Goal: Task Accomplishment & Management: Complete application form

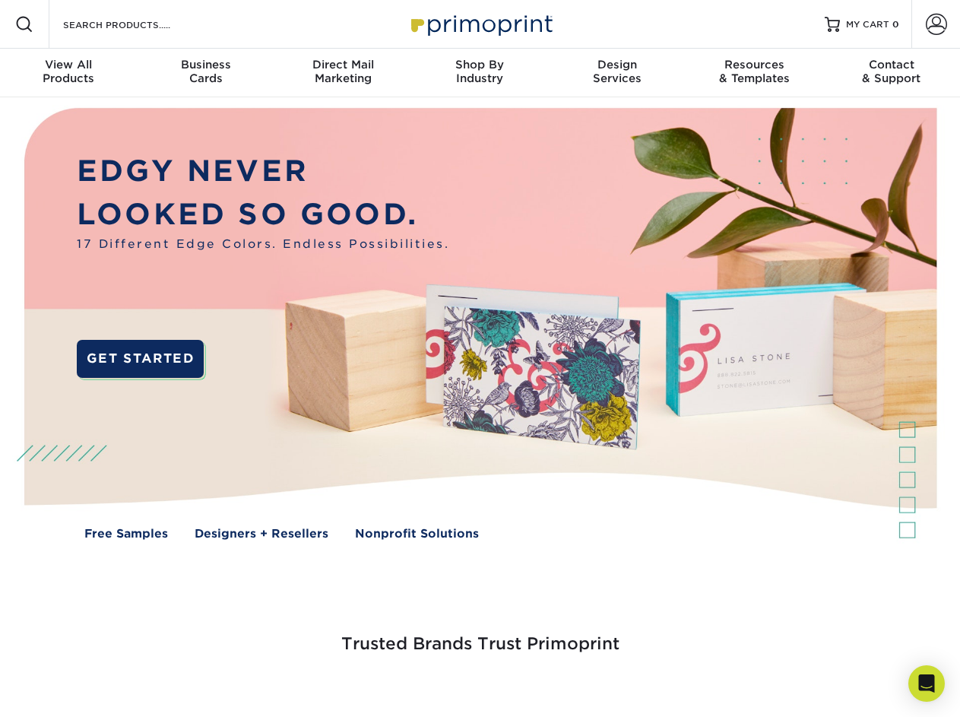
click at [0, 0] on div "OR" at bounding box center [0, 0] width 0 height 0
click at [0, 0] on input "Resources Menu" at bounding box center [0, 0] width 0 height 0
checkbox input "true"
click at [912, 0] on span "Account" at bounding box center [912, -1] width 1 height 1
click at [0, 0] on span "SIGN IN" at bounding box center [0, 0] width 0 height 0
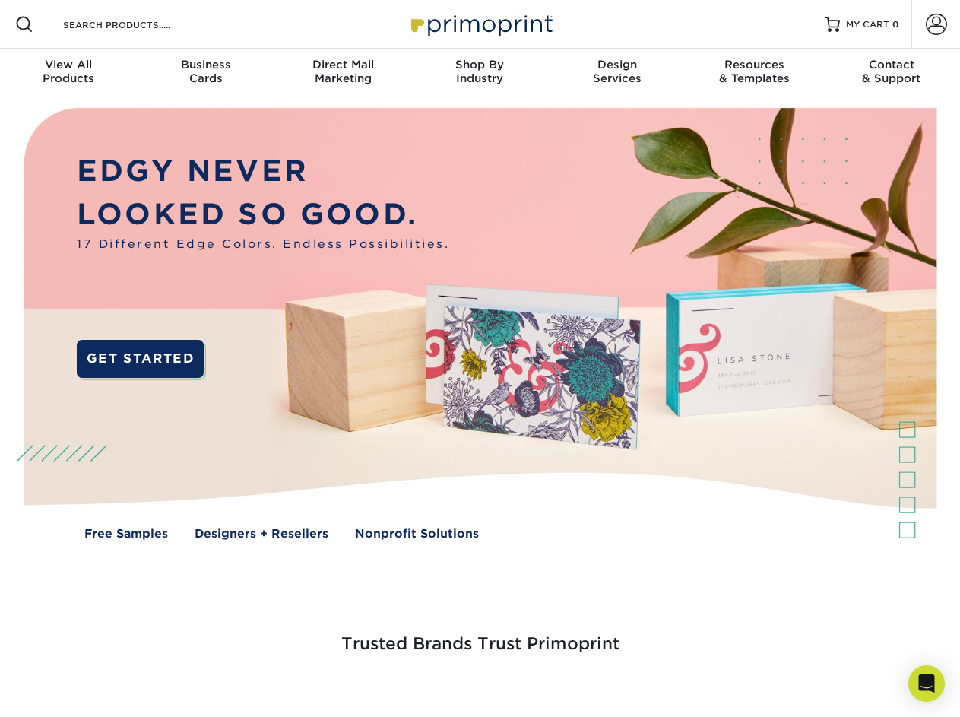
click at [0, 0] on span "CREATE AN ACCOUNT" at bounding box center [0, 0] width 0 height 0
click at [0, 0] on iframe at bounding box center [0, 0] width 0 height 0
click at [0, 0] on div at bounding box center [0, 0] width 0 height 0
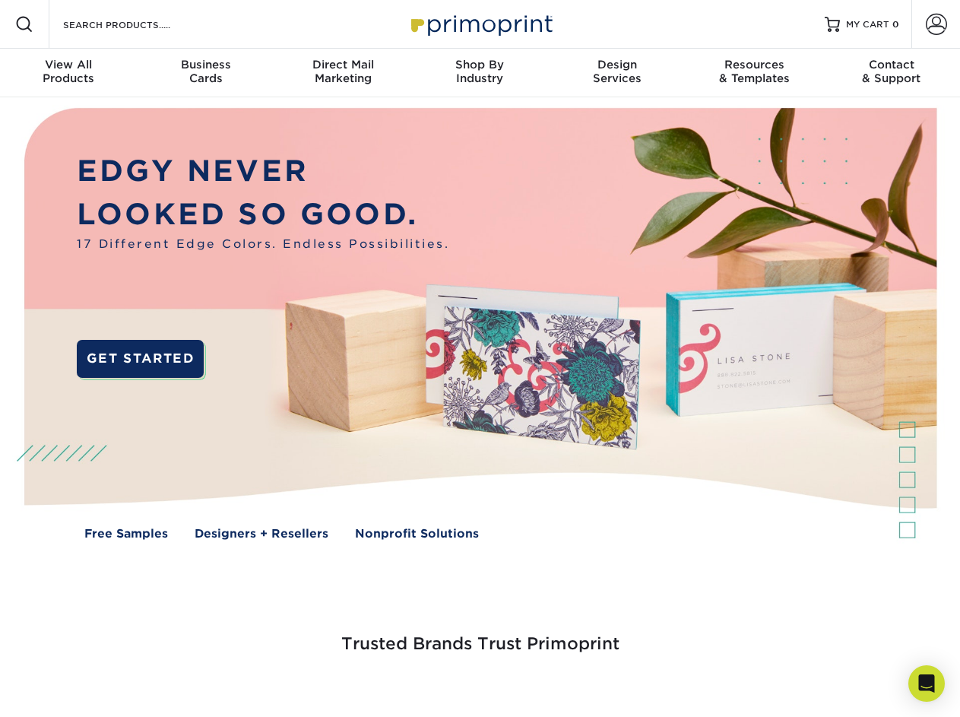
click at [0, 0] on div at bounding box center [0, 0] width 0 height 0
